Goal: Information Seeking & Learning: Find contact information

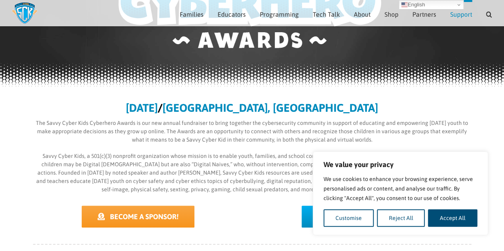
scroll to position [111, 0]
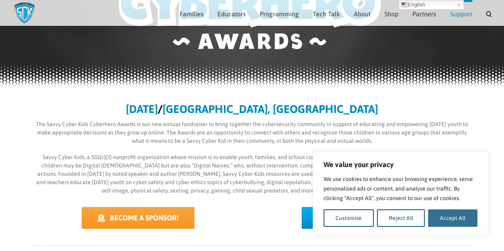
click at [453, 222] on button "Accept All" at bounding box center [452, 219] width 49 height 18
checkbox input "true"
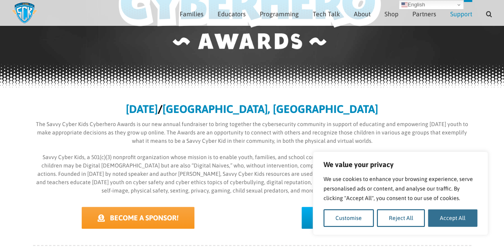
checkbox input "true"
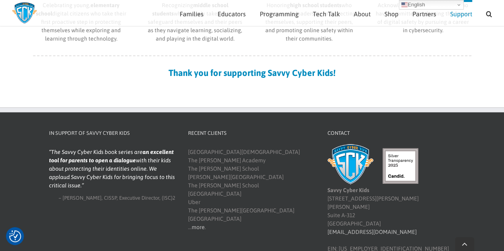
scroll to position [518, 0]
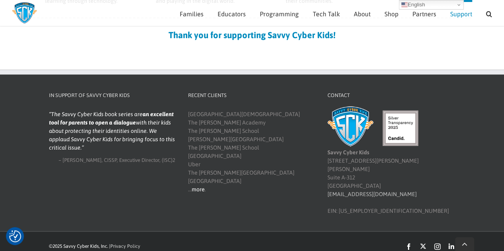
click at [196, 192] on link "more" at bounding box center [198, 189] width 13 height 6
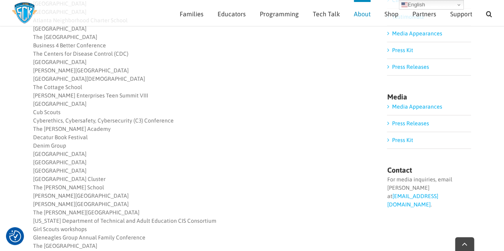
scroll to position [175, 0]
click at [54, 129] on div "The Bedford School Business 4 Better Conference The Centers for Disease Control…" at bounding box center [201, 207] width 337 height 351
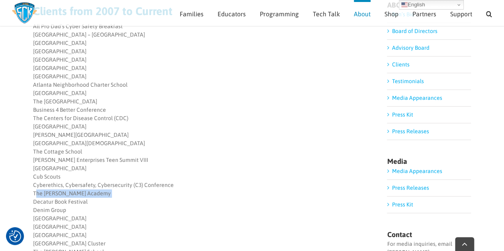
scroll to position [110, 0]
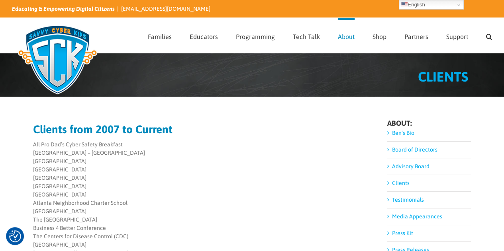
click at [63, 43] on img at bounding box center [57, 60] width 91 height 80
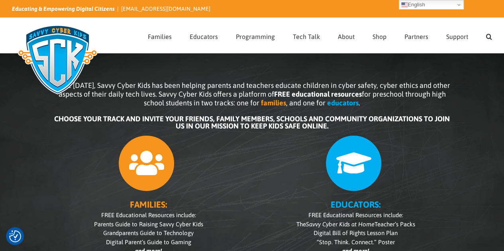
click at [43, 55] on img at bounding box center [57, 60] width 91 height 80
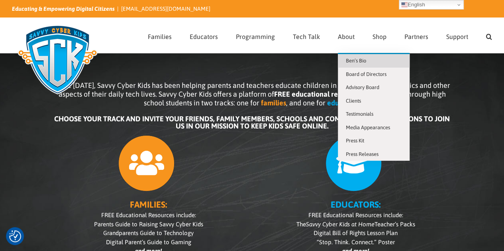
click at [354, 54] on link "Ben’s Bio" at bounding box center [374, 61] width 72 height 14
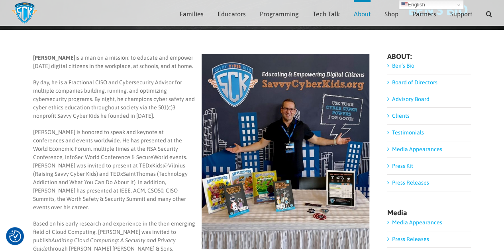
scroll to position [55, 0]
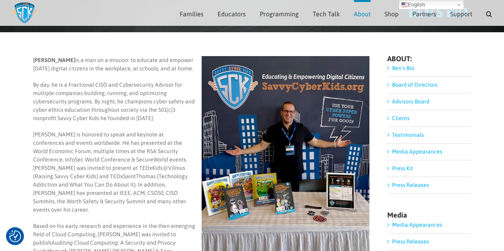
click at [394, 64] on li "Ben’s Bio" at bounding box center [429, 70] width 84 height 13
click at [395, 73] on li "Ben’s Bio" at bounding box center [429, 70] width 84 height 13
click at [394, 69] on link "Ben’s Bio" at bounding box center [403, 68] width 22 height 6
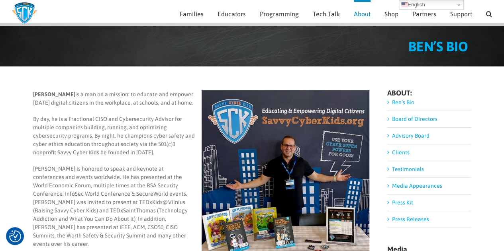
scroll to position [22, 0]
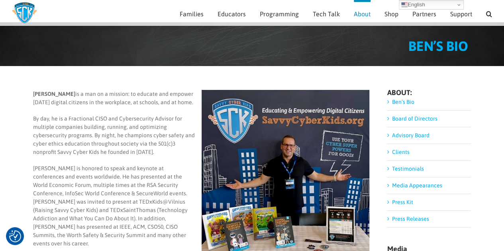
click at [410, 120] on link "Board of Directors" at bounding box center [414, 119] width 45 height 6
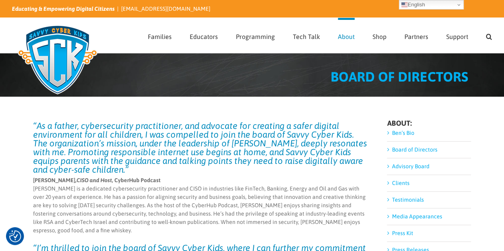
click at [66, 44] on img at bounding box center [57, 60] width 91 height 80
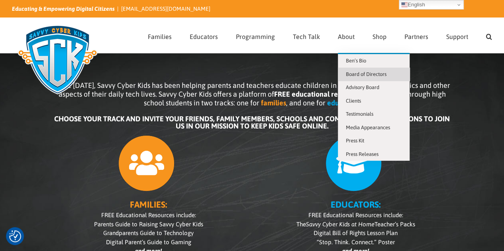
click at [367, 77] on link "Board of Directors" at bounding box center [374, 75] width 72 height 14
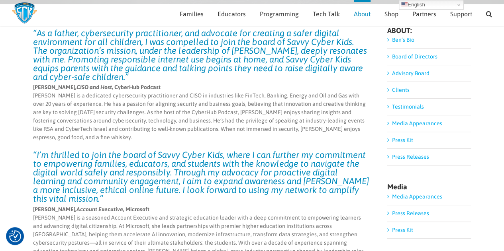
scroll to position [60, 0]
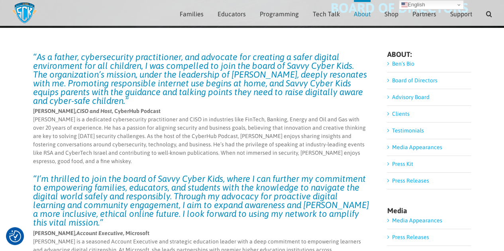
click at [402, 65] on link "Ben’s Bio" at bounding box center [403, 64] width 22 height 6
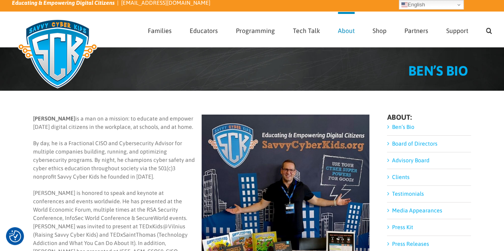
scroll to position [4, 0]
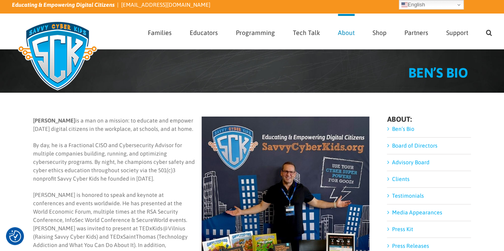
click at [413, 165] on link "Advisory Board" at bounding box center [410, 162] width 37 height 6
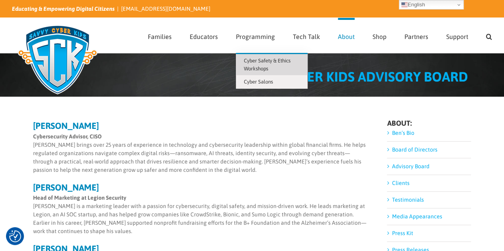
click at [257, 66] on span "Cyber Safety & Ethics Workshops" at bounding box center [267, 65] width 47 height 14
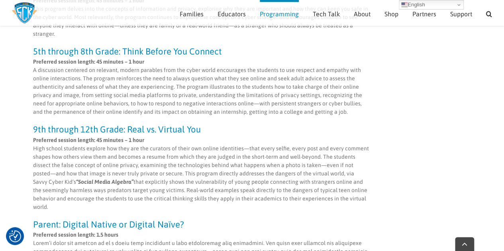
scroll to position [323, 0]
click at [239, 120] on div "Cyber Safety & Ethics Programming Technology enables young people in many posit…" at bounding box center [201, 197] width 337 height 811
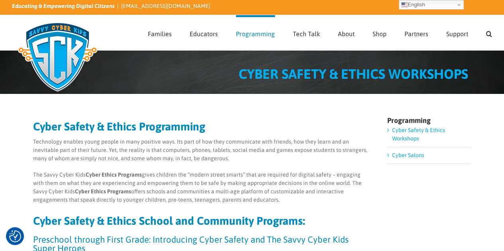
scroll to position [0, 0]
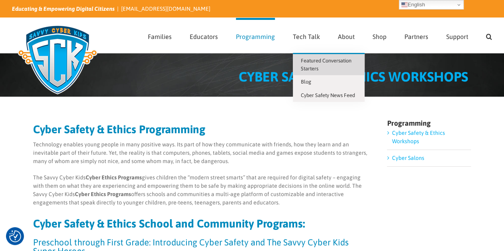
click at [310, 68] on span "Featured Conversation Starters" at bounding box center [326, 65] width 51 height 14
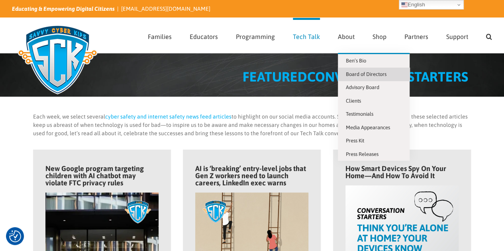
click at [353, 74] on span "Board of Directors" at bounding box center [366, 74] width 41 height 6
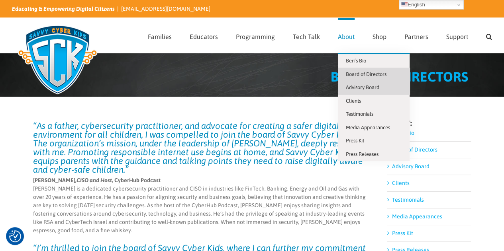
click at [360, 90] on link "Advisory Board" at bounding box center [374, 88] width 72 height 14
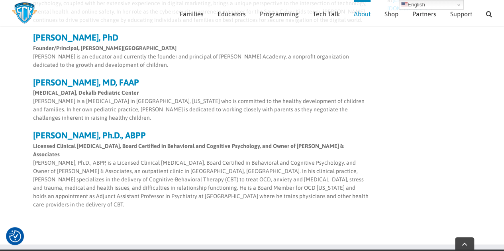
scroll to position [370, 0]
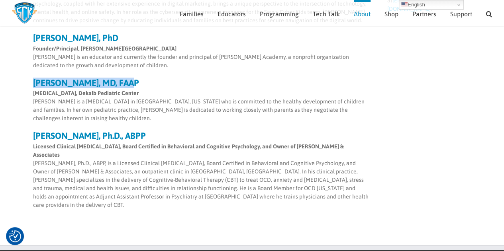
drag, startPoint x: 126, startPoint y: 82, endPoint x: 30, endPoint y: 86, distance: 96.1
copy strong "[PERSON_NAME], MD, FAAP"
click at [56, 83] on strong "[PERSON_NAME], MD, FAAP" at bounding box center [86, 83] width 106 height 10
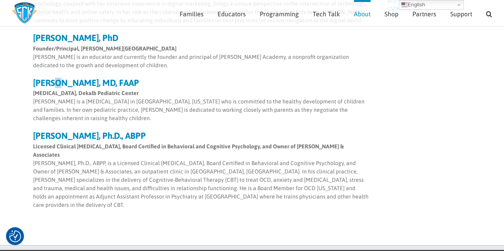
click at [56, 83] on strong "[PERSON_NAME], MD, FAAP" at bounding box center [86, 83] width 106 height 10
copy strong "[PERSON_NAME], MD, FAAP"
